Goal: Information Seeking & Learning: Learn about a topic

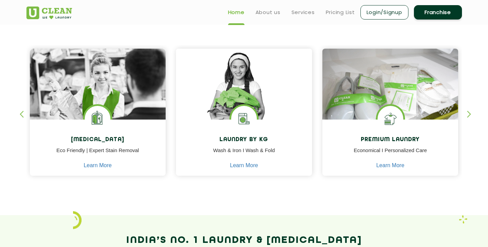
scroll to position [274, 0]
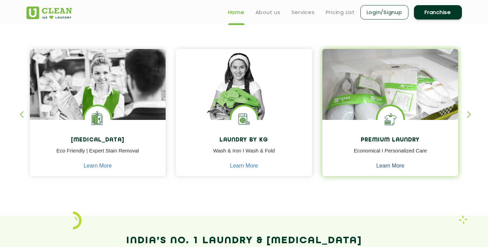
click at [391, 166] on link "Learn More" at bounding box center [390, 166] width 28 height 6
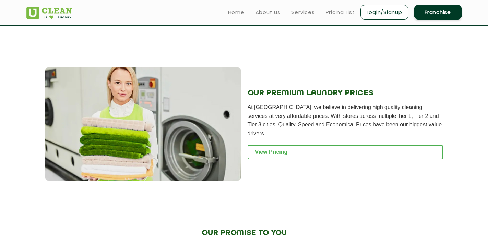
scroll to position [684, 0]
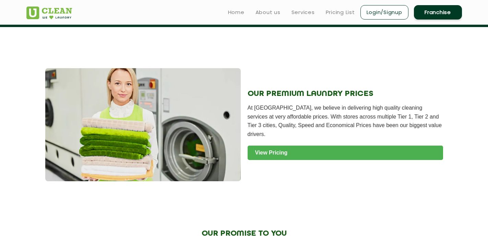
click at [306, 146] on link "View Pricing" at bounding box center [346, 153] width 196 height 14
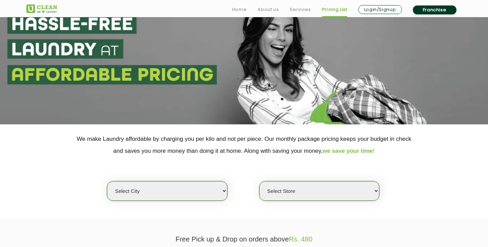
scroll to position [36, 0]
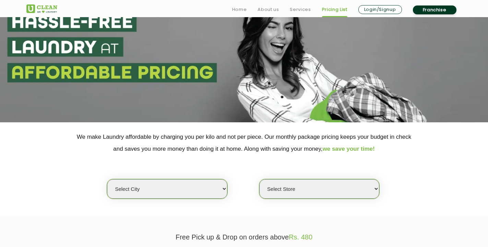
select select "128"
select select "363"
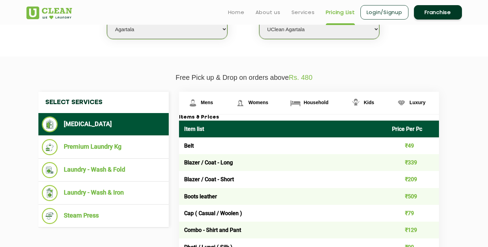
scroll to position [196, 0]
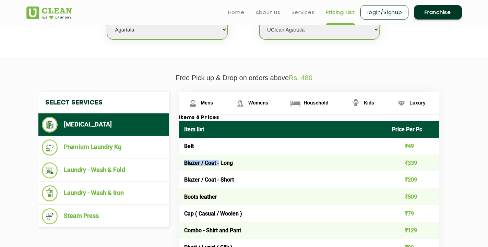
drag, startPoint x: 185, startPoint y: 164, endPoint x: 223, endPoint y: 165, distance: 38.8
click at [223, 165] on td "Blazer / Coat - Long" at bounding box center [283, 163] width 208 height 17
copy td "Blazer / Coat -"
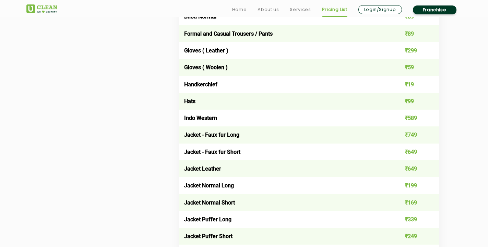
scroll to position [461, 0]
drag, startPoint x: 185, startPoint y: 126, endPoint x: 203, endPoint y: 128, distance: 18.0
click at [203, 128] on td "Jacket - Faux fur Long" at bounding box center [283, 134] width 208 height 17
copy td "Jacket"
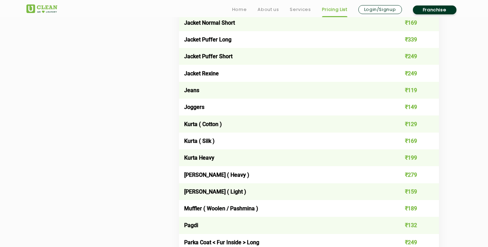
scroll to position [642, 0]
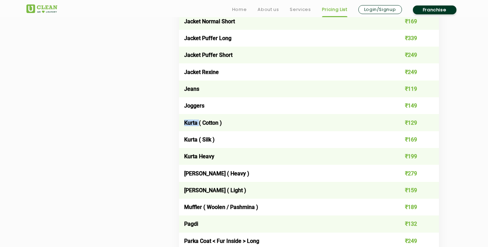
drag, startPoint x: 184, startPoint y: 106, endPoint x: 201, endPoint y: 107, distance: 17.2
click at [201, 114] on td "Kurta ( Cotton )" at bounding box center [283, 122] width 208 height 17
copy td "Kurta"
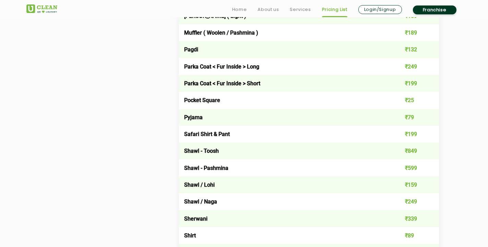
scroll to position [818, 0]
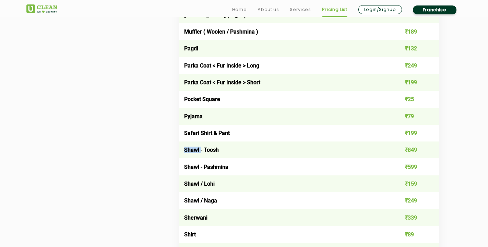
drag, startPoint x: 185, startPoint y: 125, endPoint x: 202, endPoint y: 129, distance: 17.2
click at [202, 142] on td "Shawl - Toosh" at bounding box center [283, 150] width 208 height 17
copy td "Shawl"
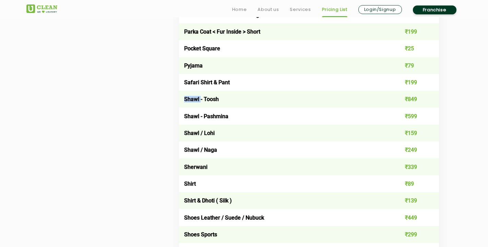
scroll to position [869, 0]
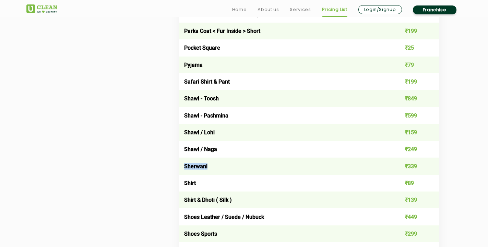
drag, startPoint x: 185, startPoint y: 138, endPoint x: 211, endPoint y: 139, distance: 26.1
click at [211, 158] on td "Sherwani" at bounding box center [283, 166] width 208 height 17
copy td "Sherwani"
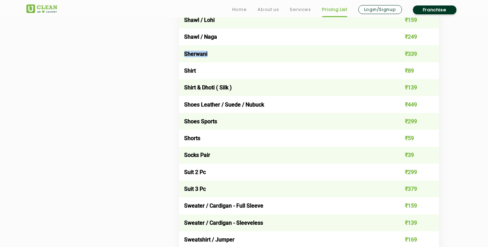
scroll to position [984, 0]
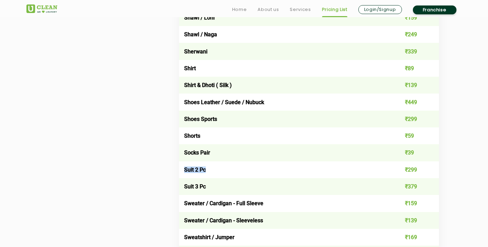
drag, startPoint x: 184, startPoint y: 136, endPoint x: 214, endPoint y: 137, distance: 30.9
click at [214, 162] on td "Suit 2 Pc" at bounding box center [283, 170] width 208 height 17
copy td "Suit 2 Pc"
drag, startPoint x: 185, startPoint y: 154, endPoint x: 211, endPoint y: 153, distance: 26.5
click at [211, 178] on td "Suit 3 Pc" at bounding box center [283, 186] width 208 height 17
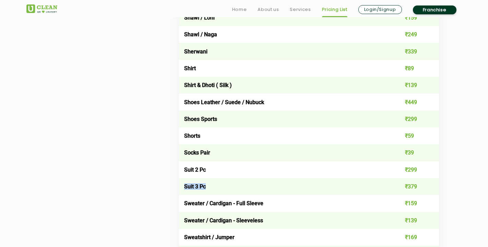
copy td "Suit 3 Pc"
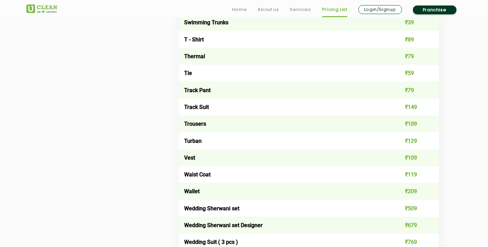
scroll to position [1230, 0]
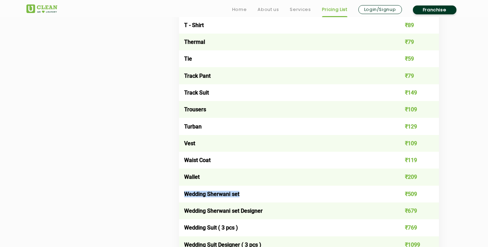
drag, startPoint x: 184, startPoint y: 150, endPoint x: 247, endPoint y: 156, distance: 63.1
click at [247, 186] on td "Wedding Sherwani set" at bounding box center [283, 194] width 208 height 17
copy td "Wedding Sherwani set"
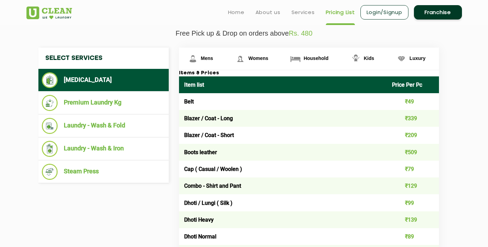
scroll to position [52, 0]
